Goal: Task Accomplishment & Management: Use online tool/utility

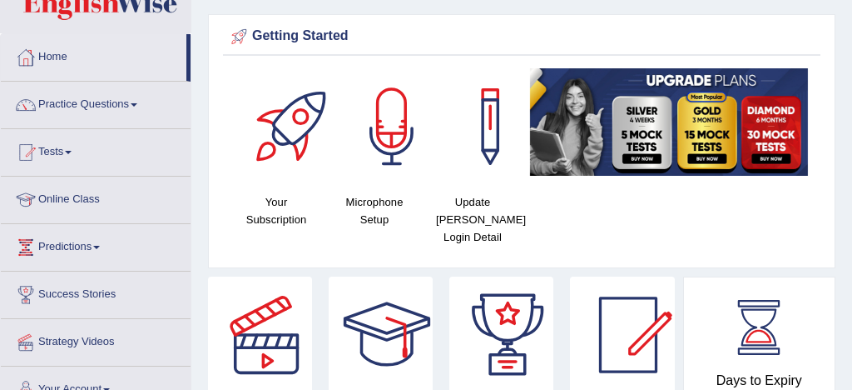
scroll to position [85, 0]
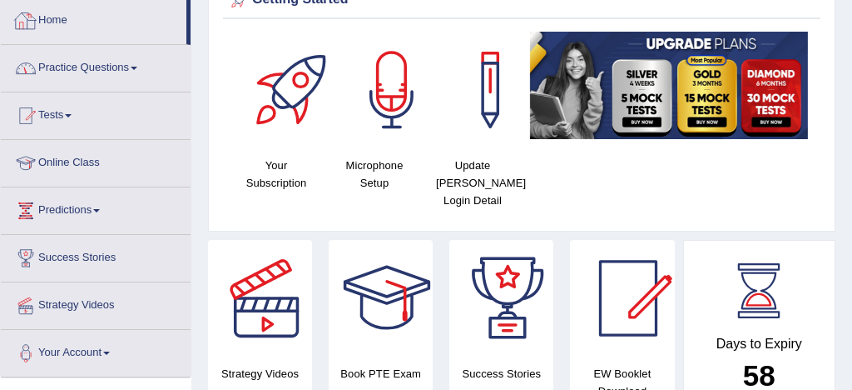
click at [62, 21] on link "Home" at bounding box center [94, 19] width 186 height 42
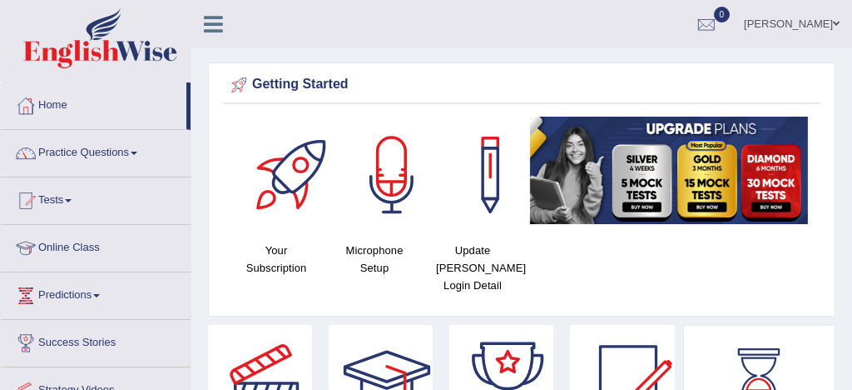
click at [55, 198] on link "Tests" at bounding box center [96, 198] width 190 height 42
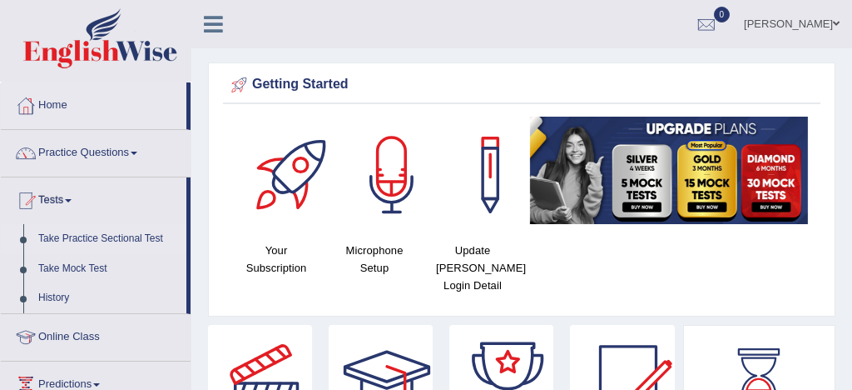
click at [121, 240] on link "Take Practice Sectional Test" at bounding box center [109, 239] width 156 height 30
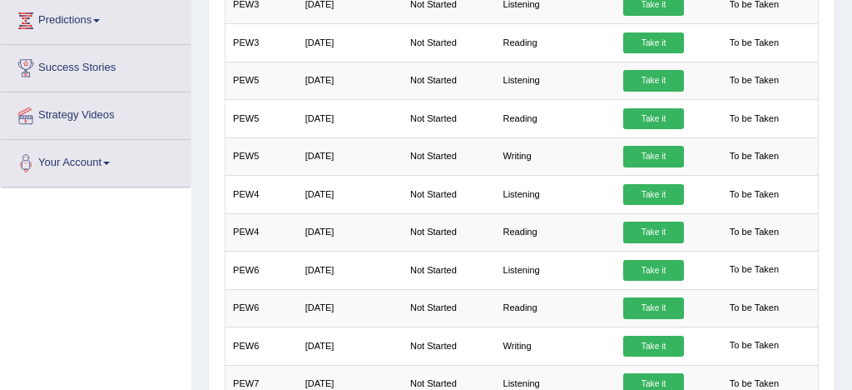
scroll to position [365, 0]
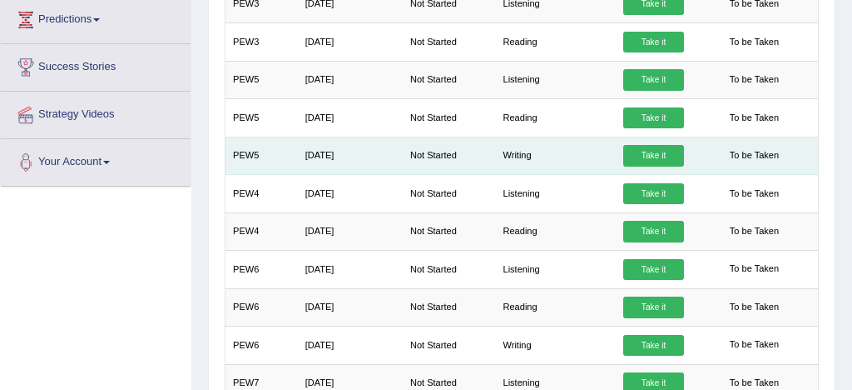
click at [668, 149] on link "Take it" at bounding box center [653, 156] width 60 height 22
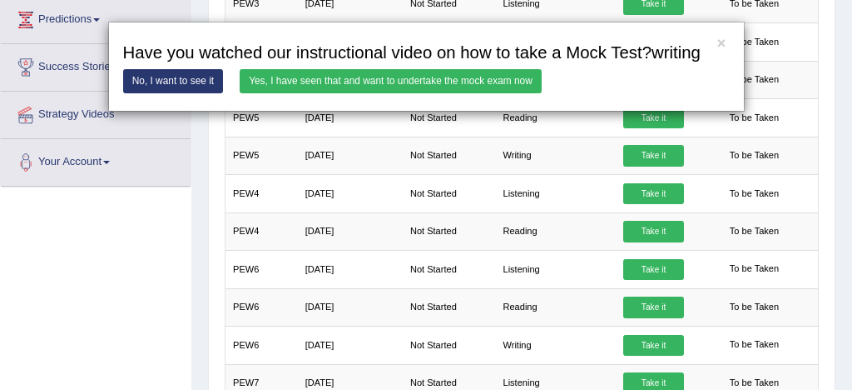
click at [442, 93] on link "Yes, I have seen that and want to undertake the mock exam now" at bounding box center [391, 81] width 302 height 24
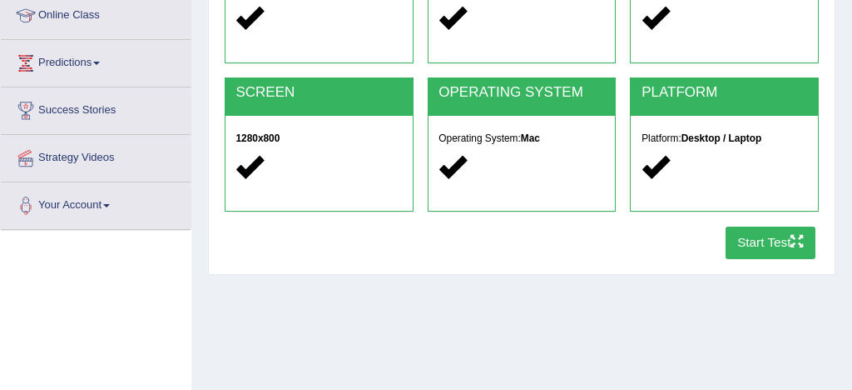
scroll to position [232, 0]
click at [763, 242] on button "Start Test" at bounding box center [771, 242] width 91 height 32
